Goal: Navigation & Orientation: Find specific page/section

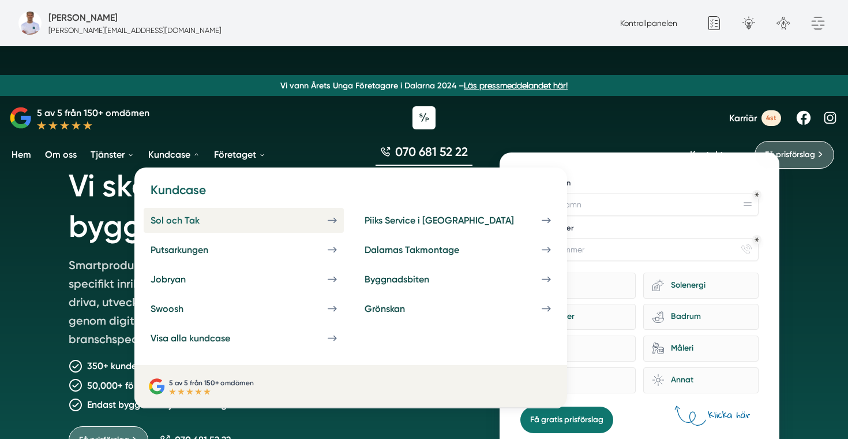
click at [178, 215] on div "Sol och Tak" at bounding box center [189, 220] width 77 height 11
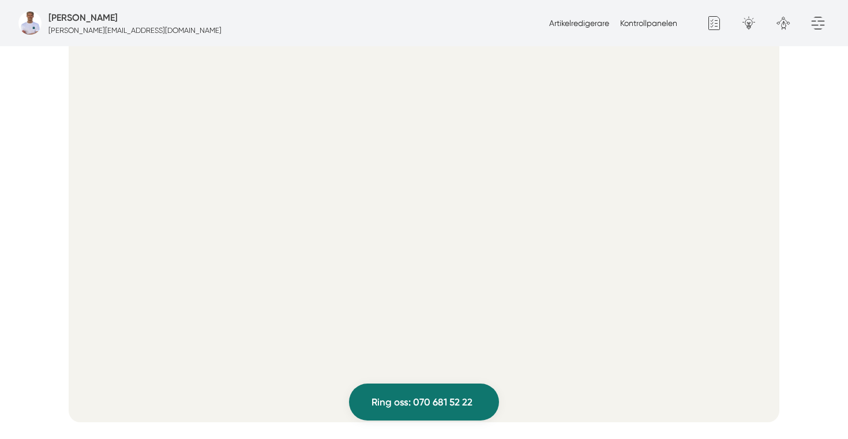
scroll to position [507, 0]
